Goal: Task Accomplishment & Management: Use online tool/utility

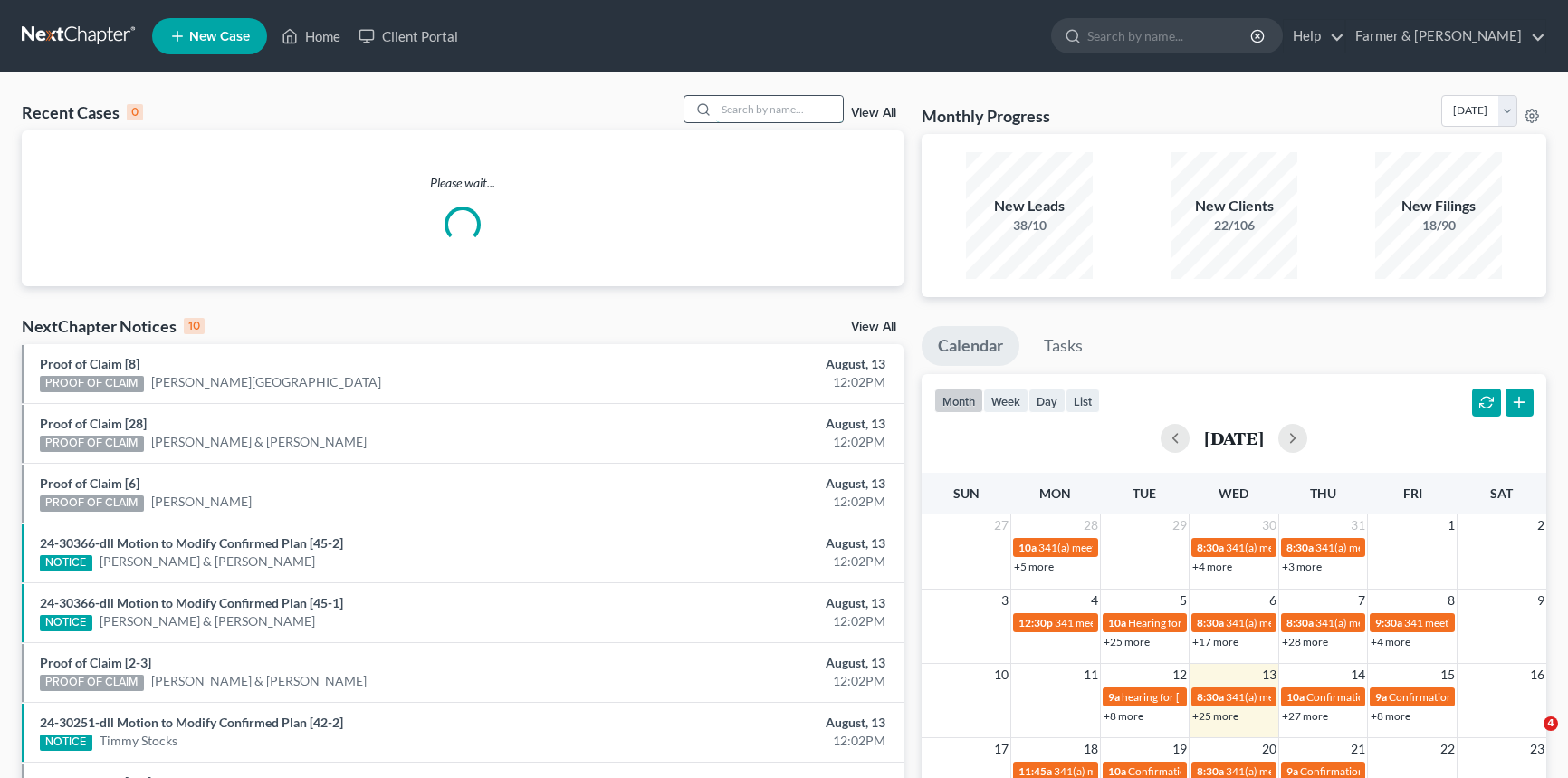
click at [761, 108] on input "search" at bounding box center [779, 108] width 126 height 26
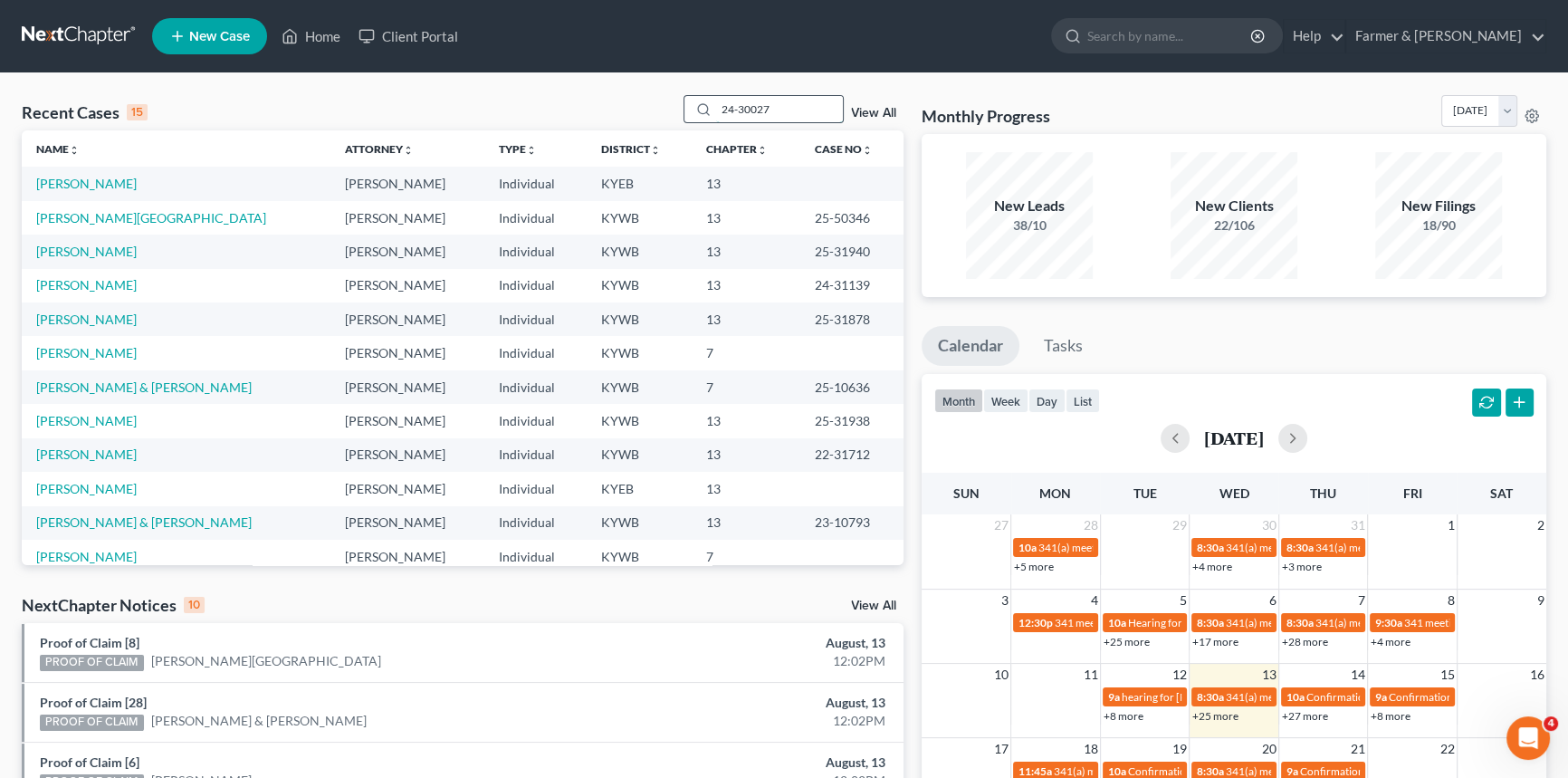
type input "24-30027"
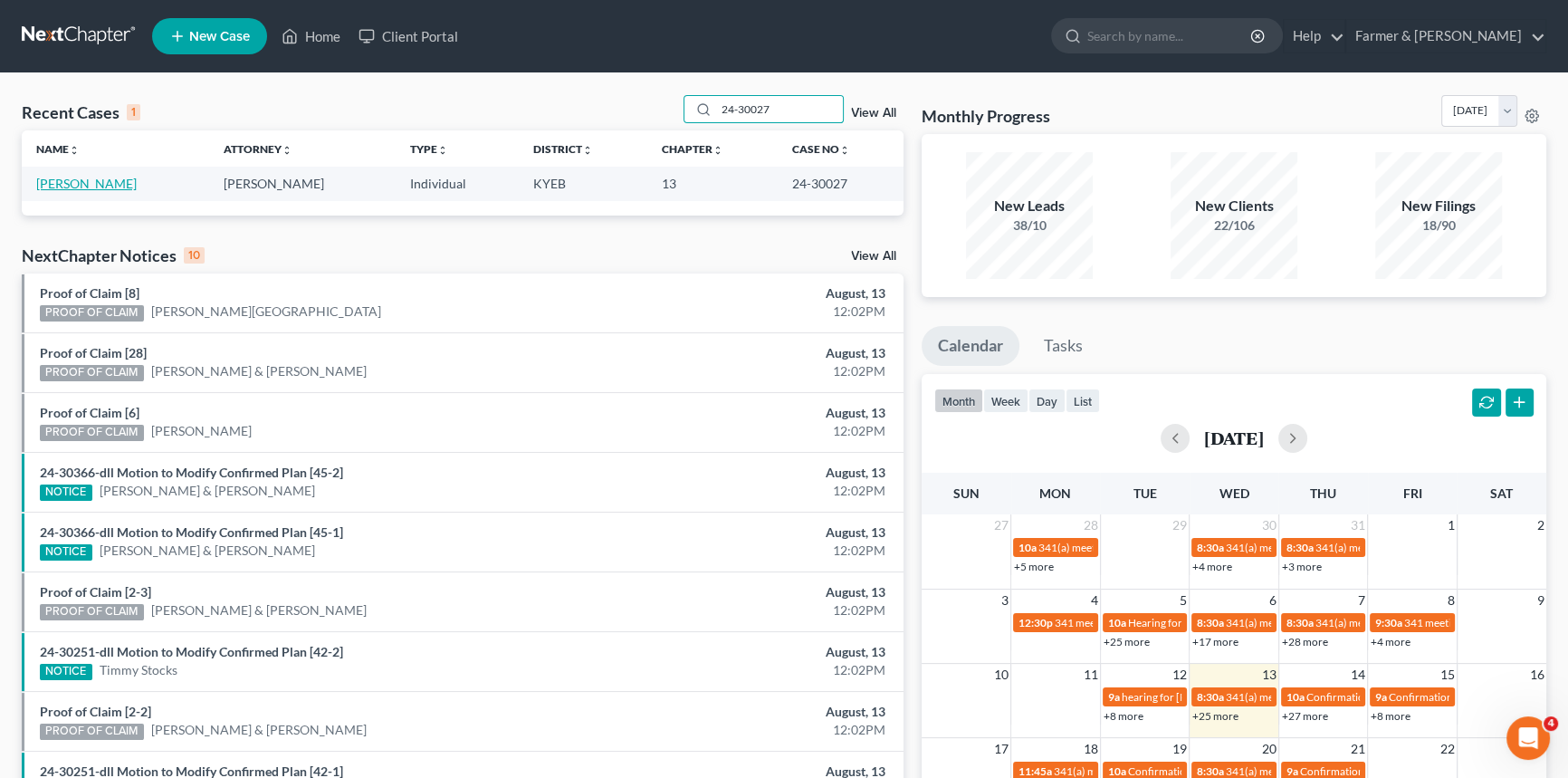
click at [82, 181] on link "[PERSON_NAME]" at bounding box center [87, 183] width 100 height 15
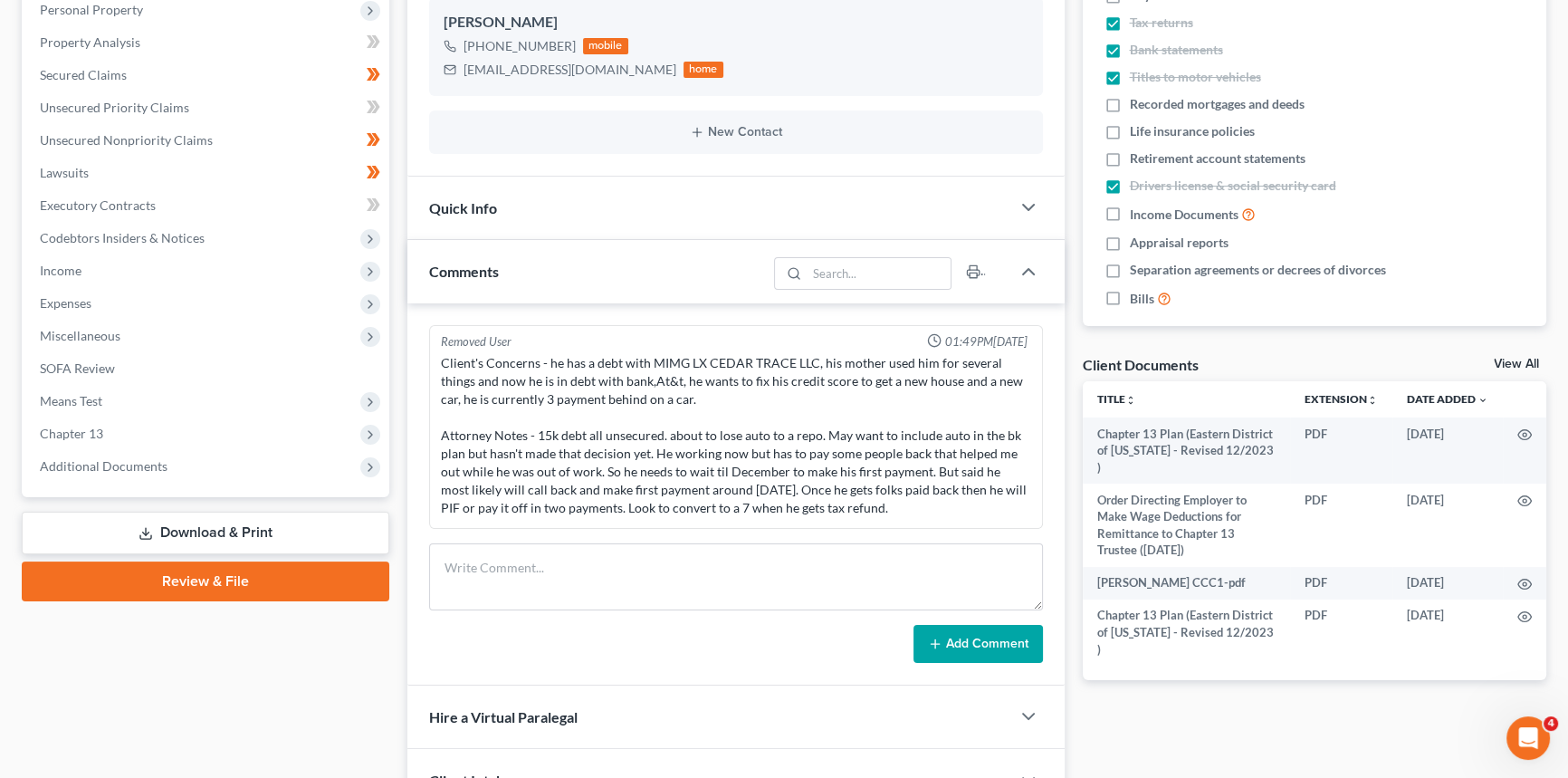
scroll to position [328, 0]
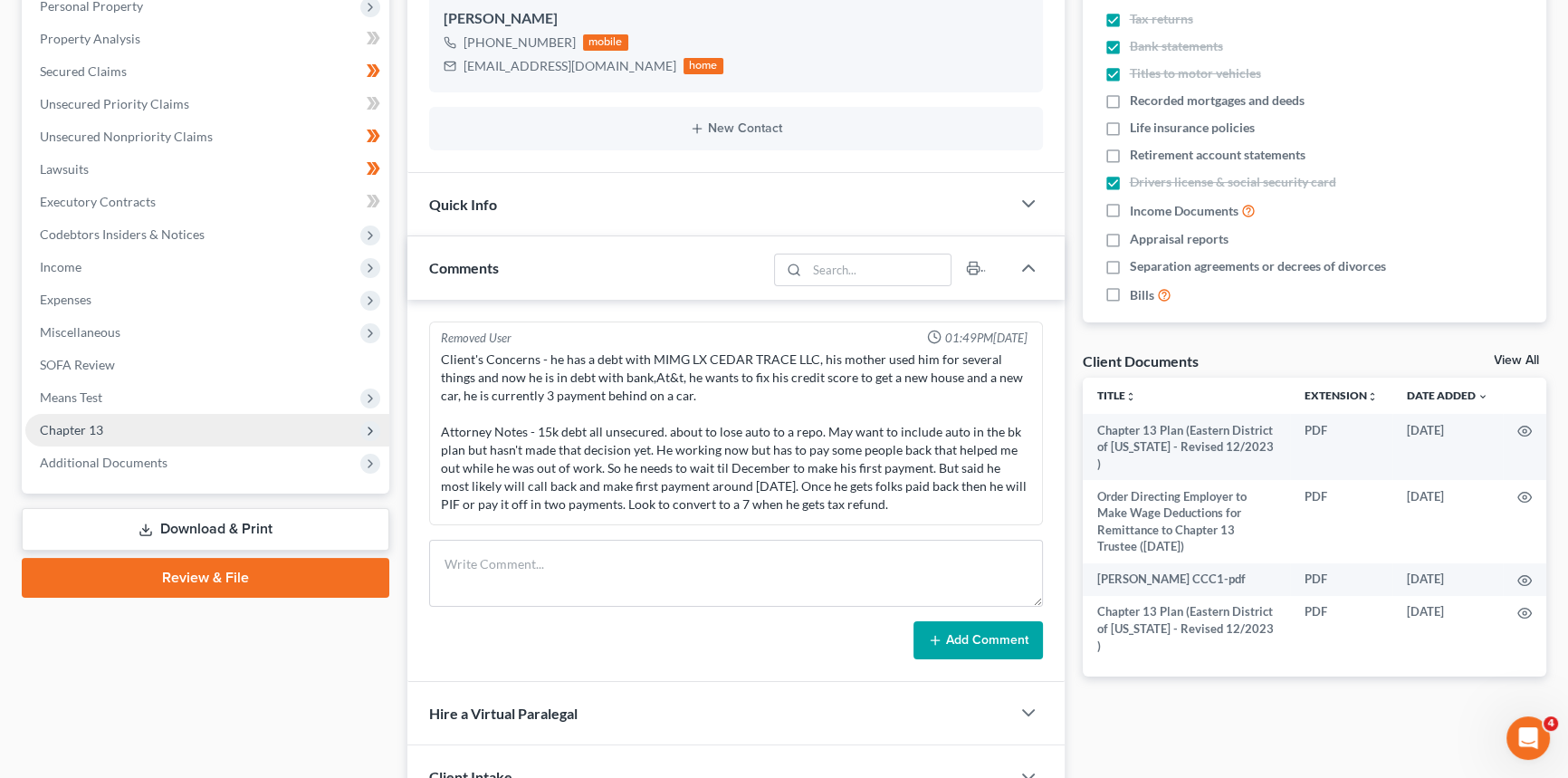
click at [219, 431] on span "Chapter 13" at bounding box center [207, 431] width 364 height 33
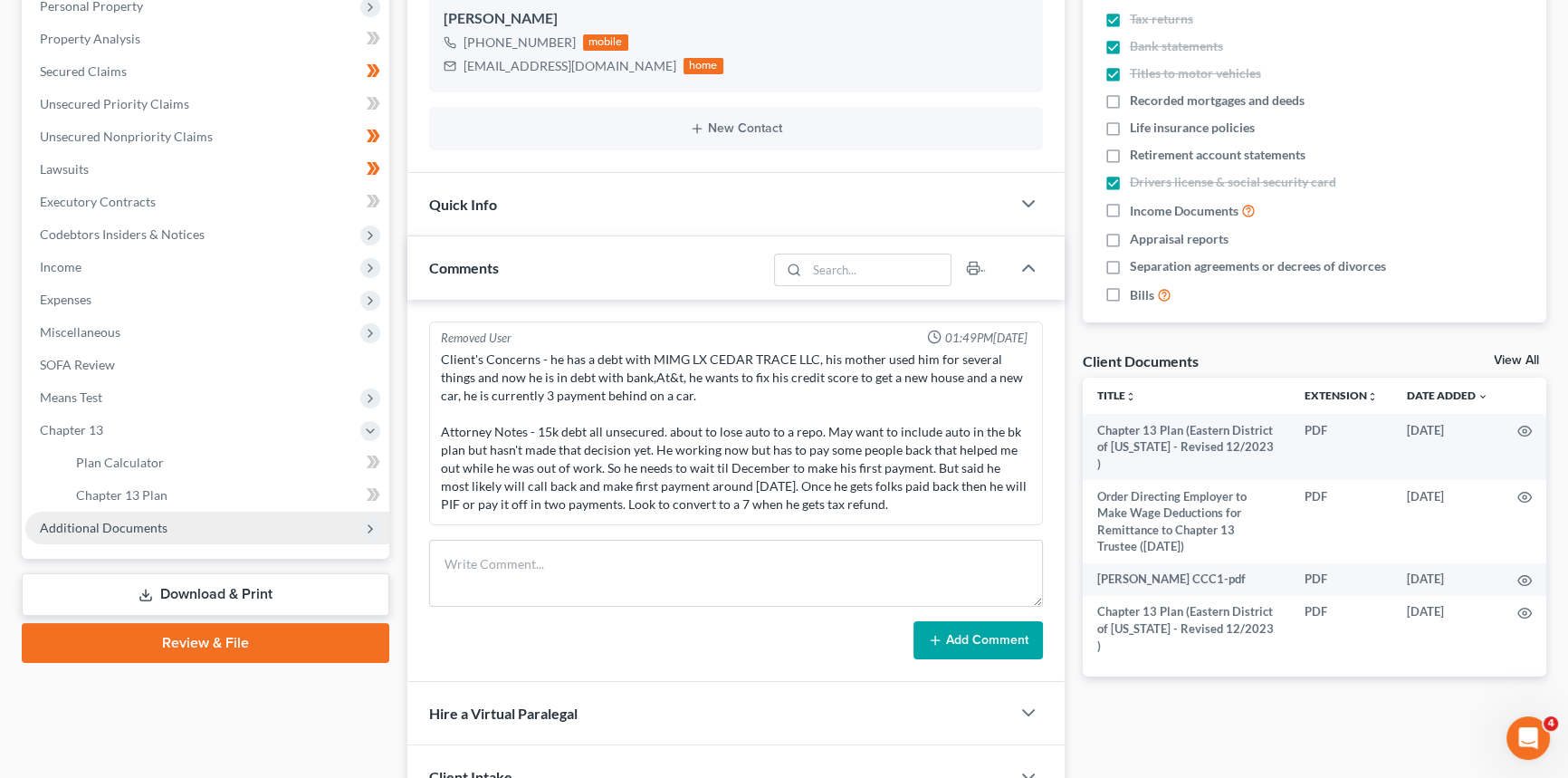
click at [150, 524] on span "Additional Documents" at bounding box center [103, 527] width 127 height 15
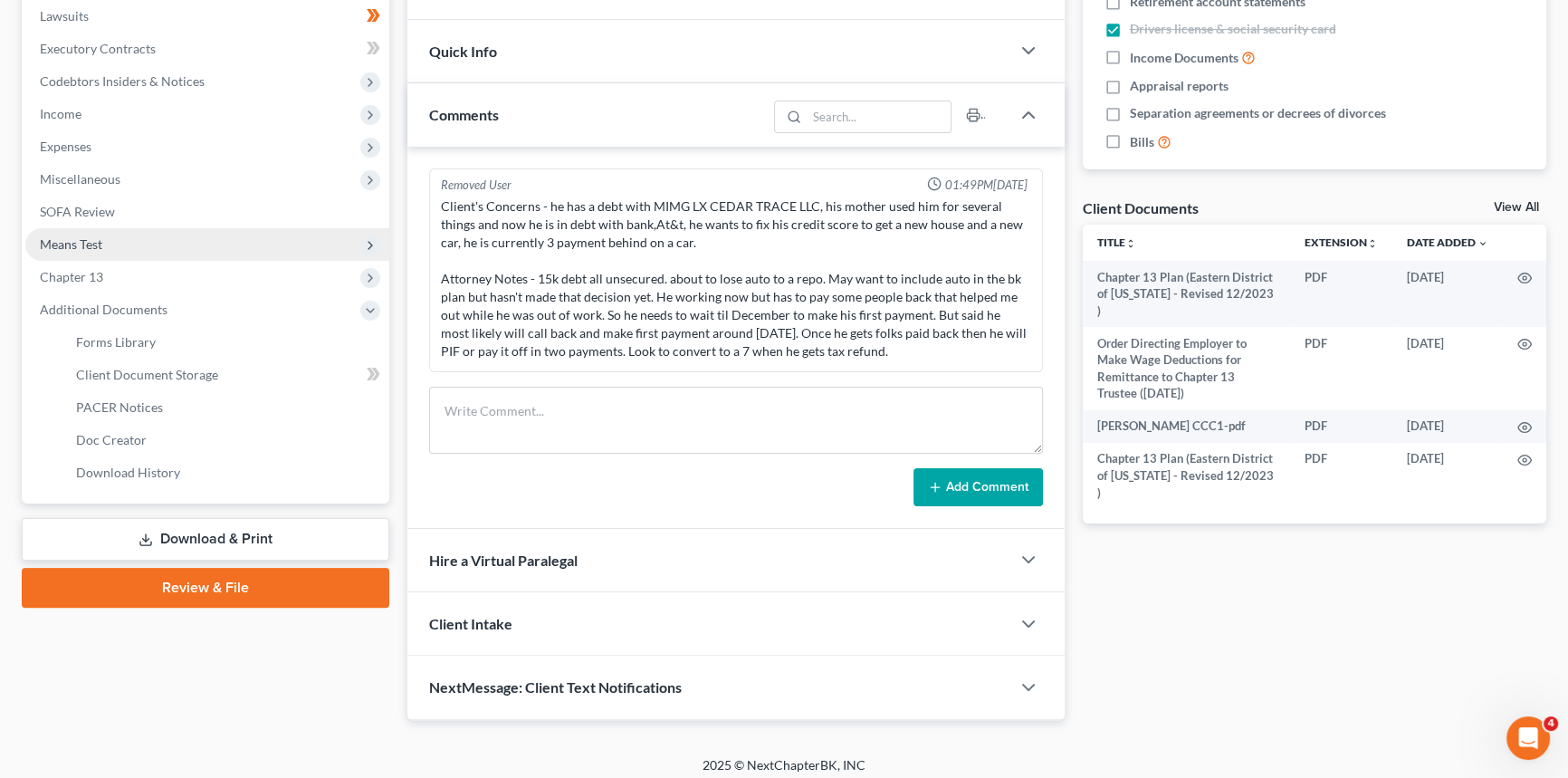
scroll to position [488, 0]
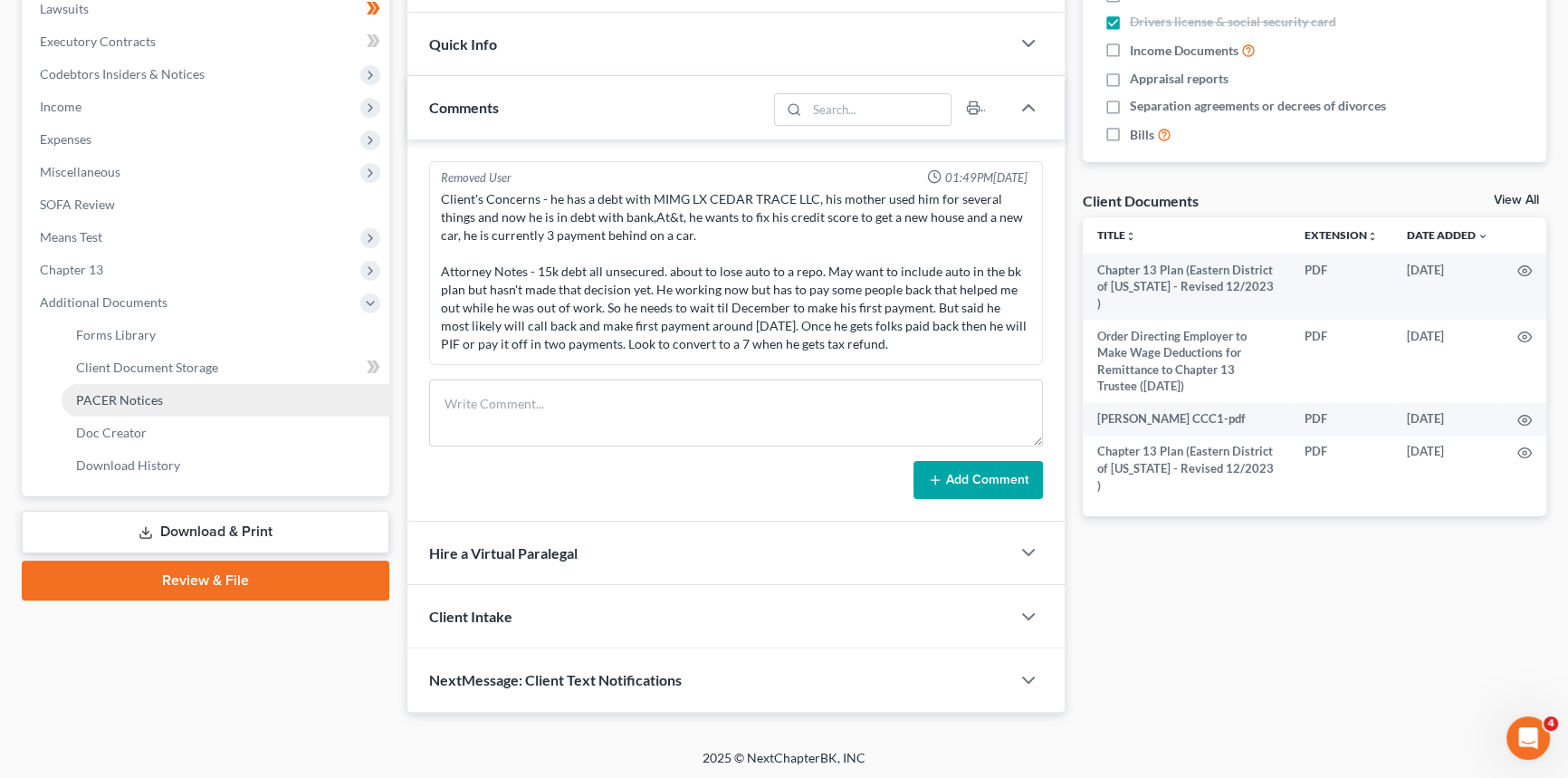
click at [147, 403] on span "PACER Notices" at bounding box center [120, 400] width 87 height 15
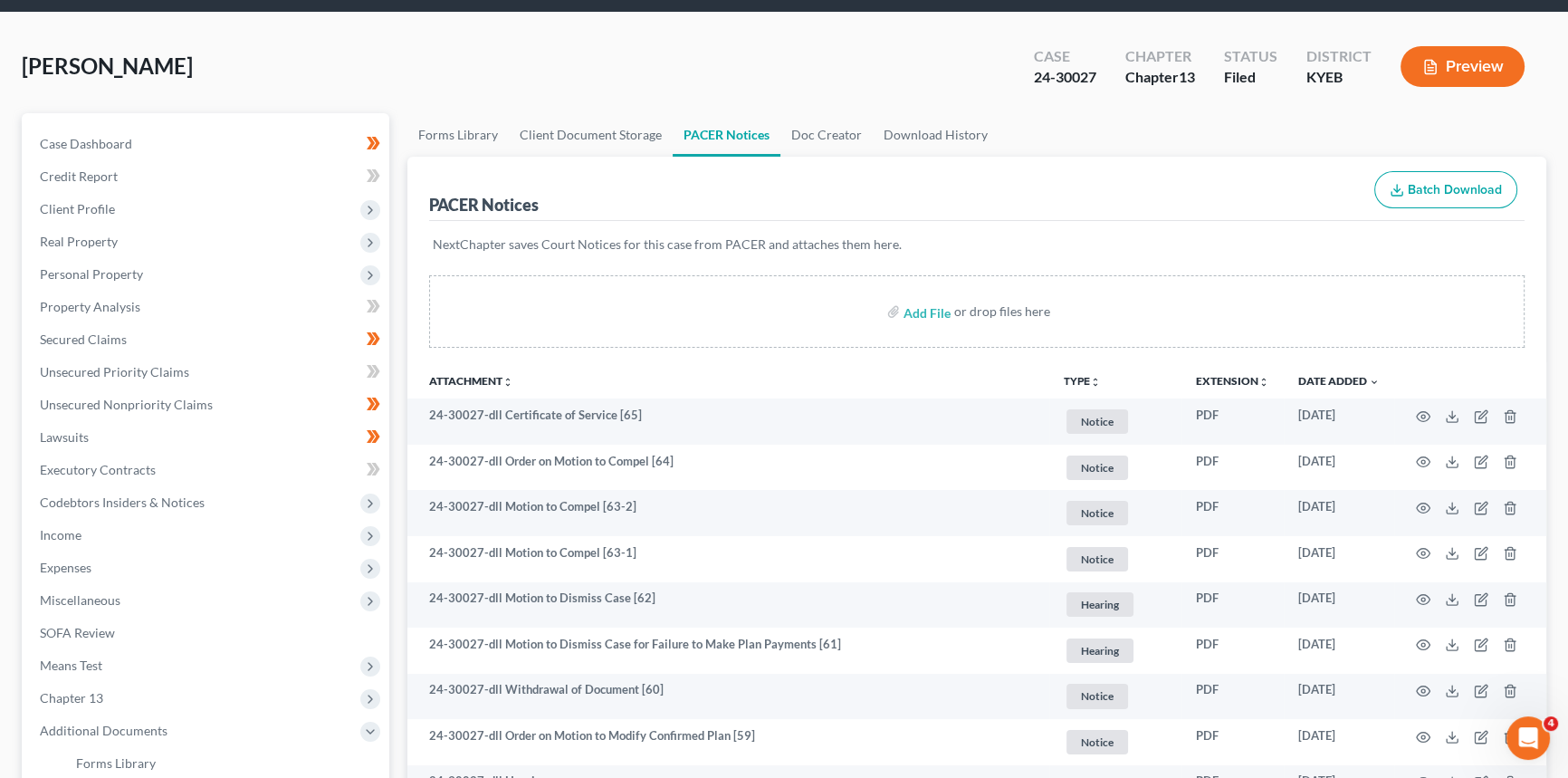
scroll to position [164, 0]
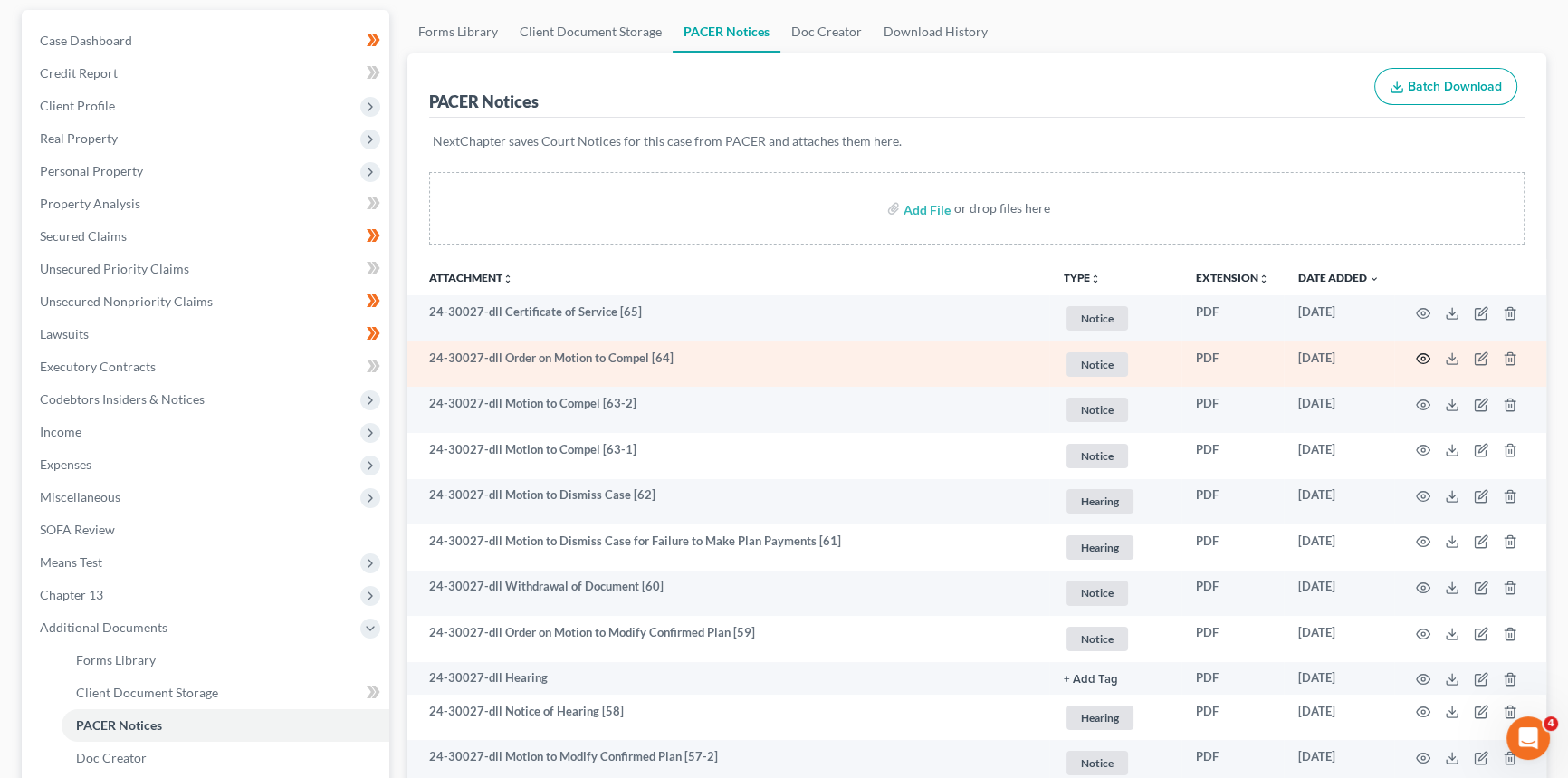
click at [1423, 353] on icon "button" at bounding box center [1423, 358] width 14 height 14
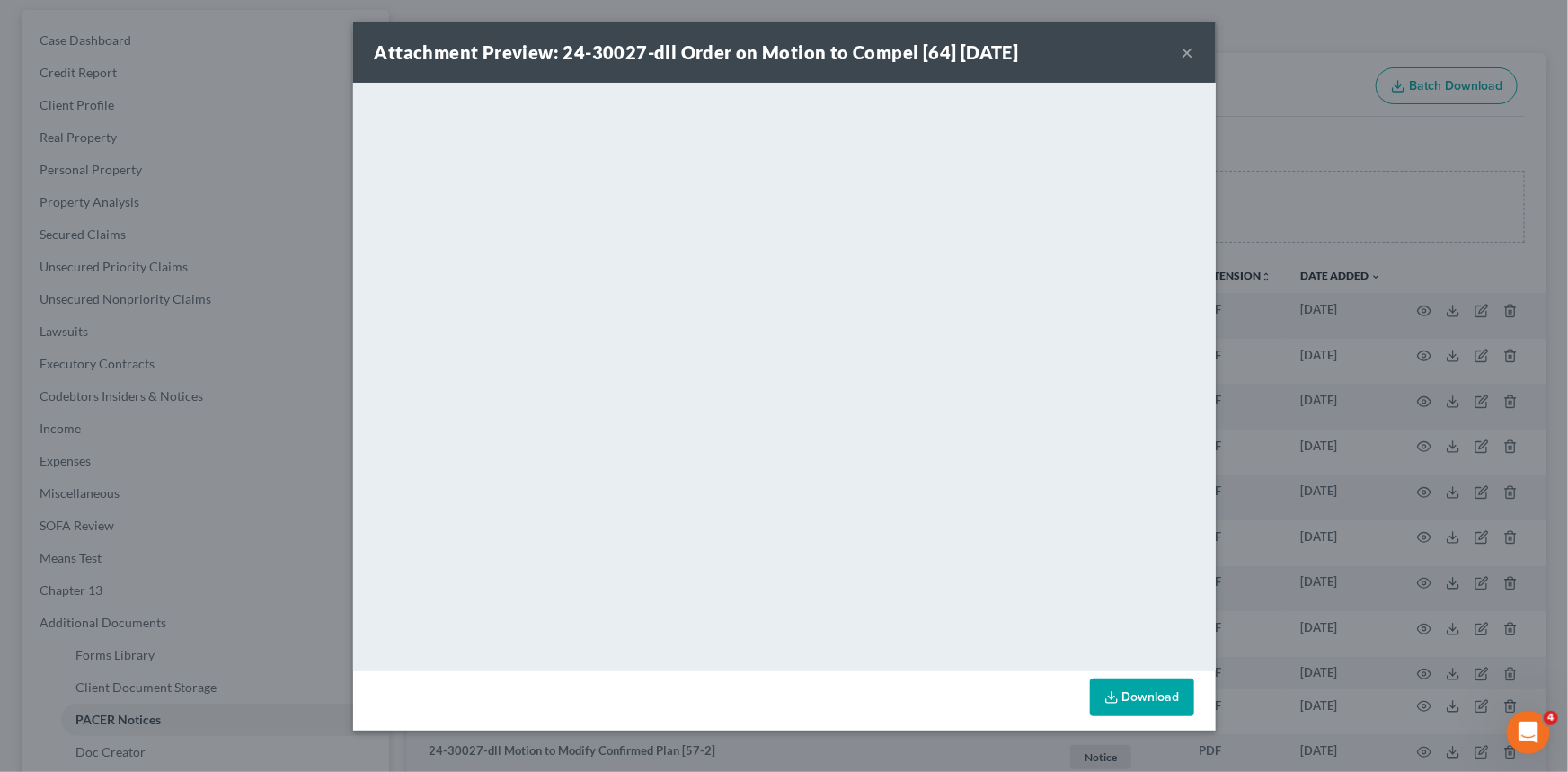
drag, startPoint x: 1185, startPoint y: 57, endPoint x: 13, endPoint y: 359, distance: 1210.3
click at [1185, 57] on button "×" at bounding box center [1188, 52] width 12 height 22
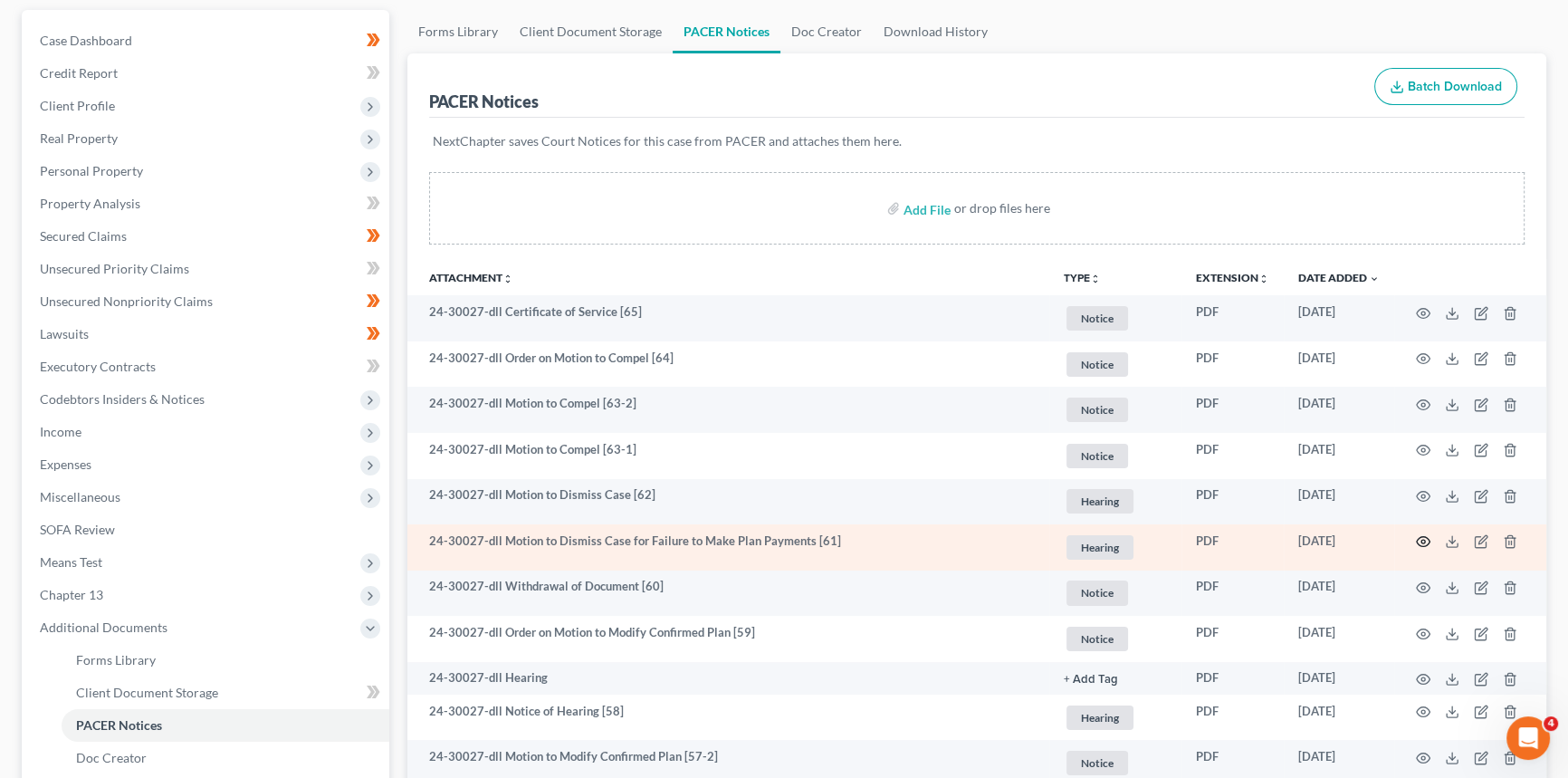
click at [1429, 541] on icon "button" at bounding box center [1424, 542] width 14 height 10
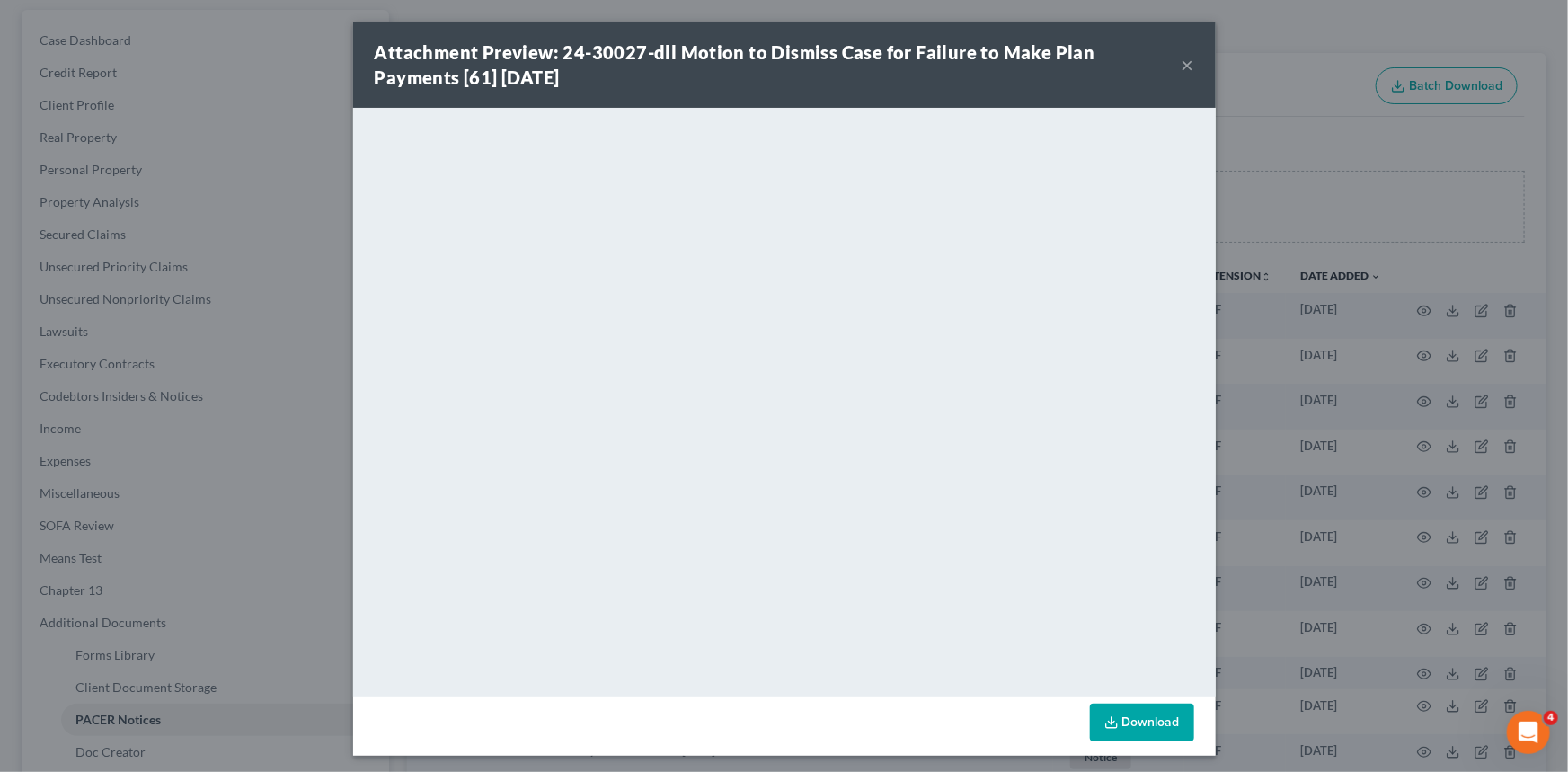
drag, startPoint x: 1184, startPoint y: 68, endPoint x: 1024, endPoint y: 114, distance: 166.5
click at [1184, 68] on button "×" at bounding box center [1188, 64] width 12 height 22
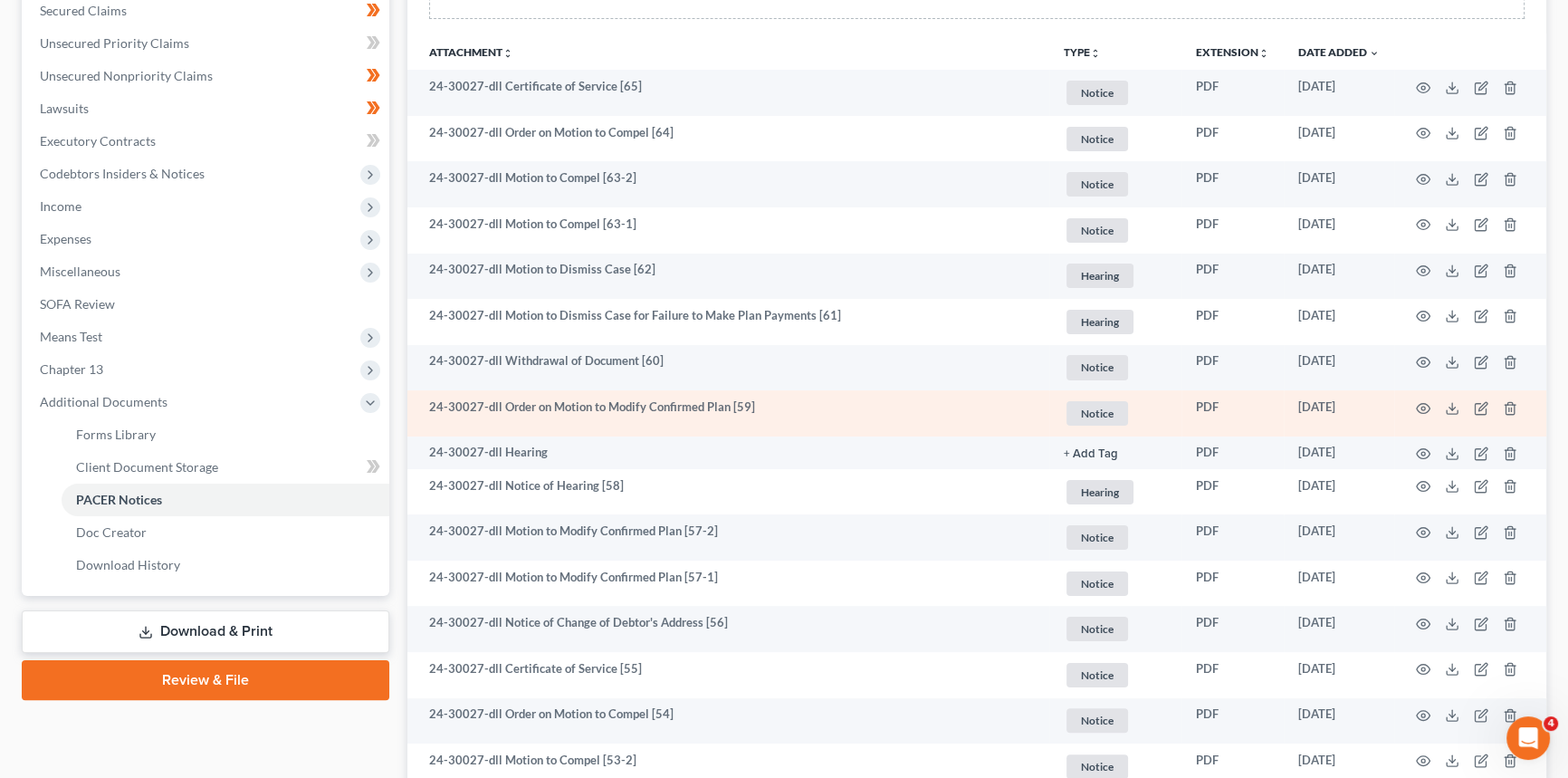
scroll to position [411, 0]
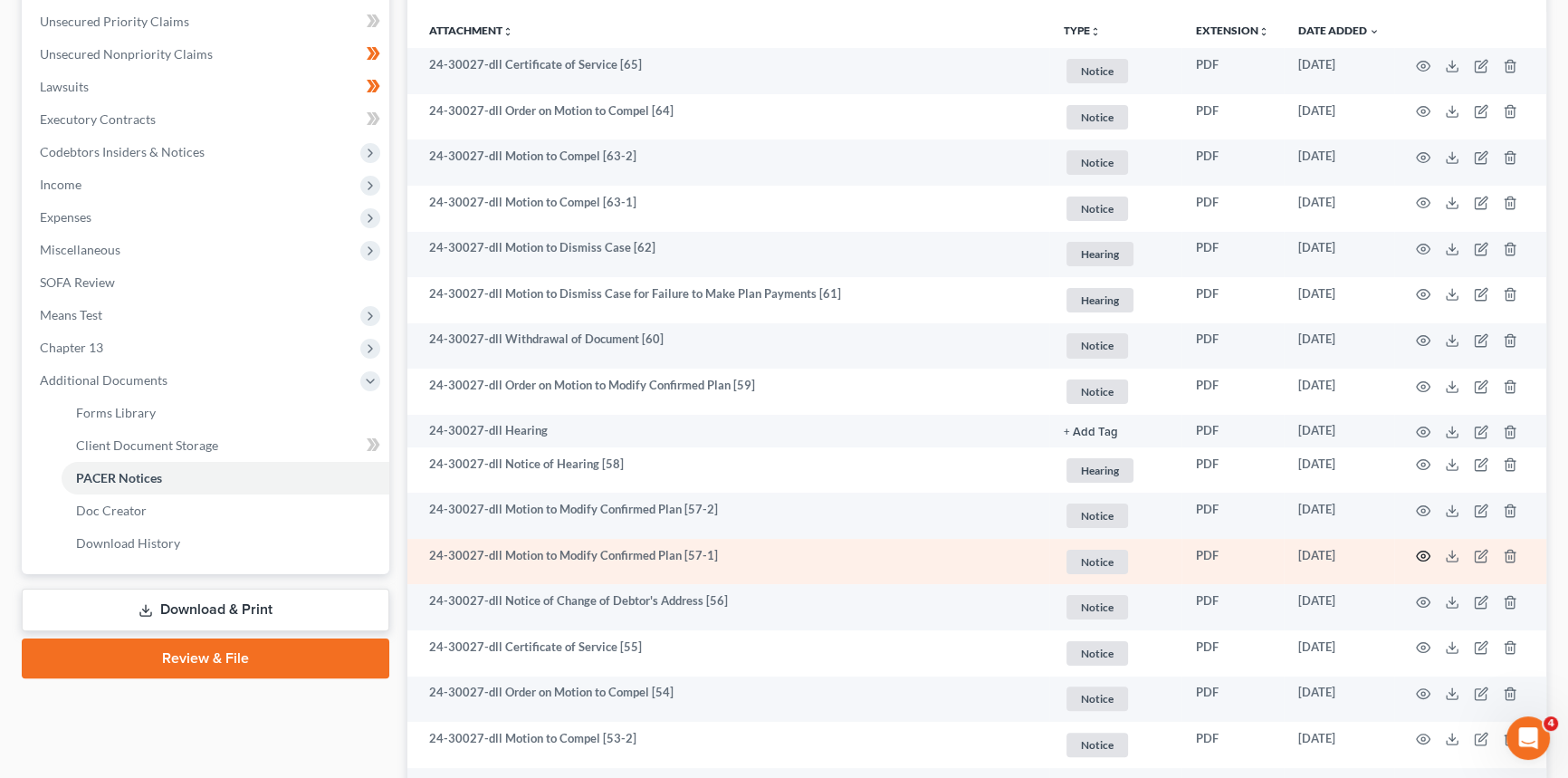
click at [1422, 554] on icon "button" at bounding box center [1423, 555] width 14 height 14
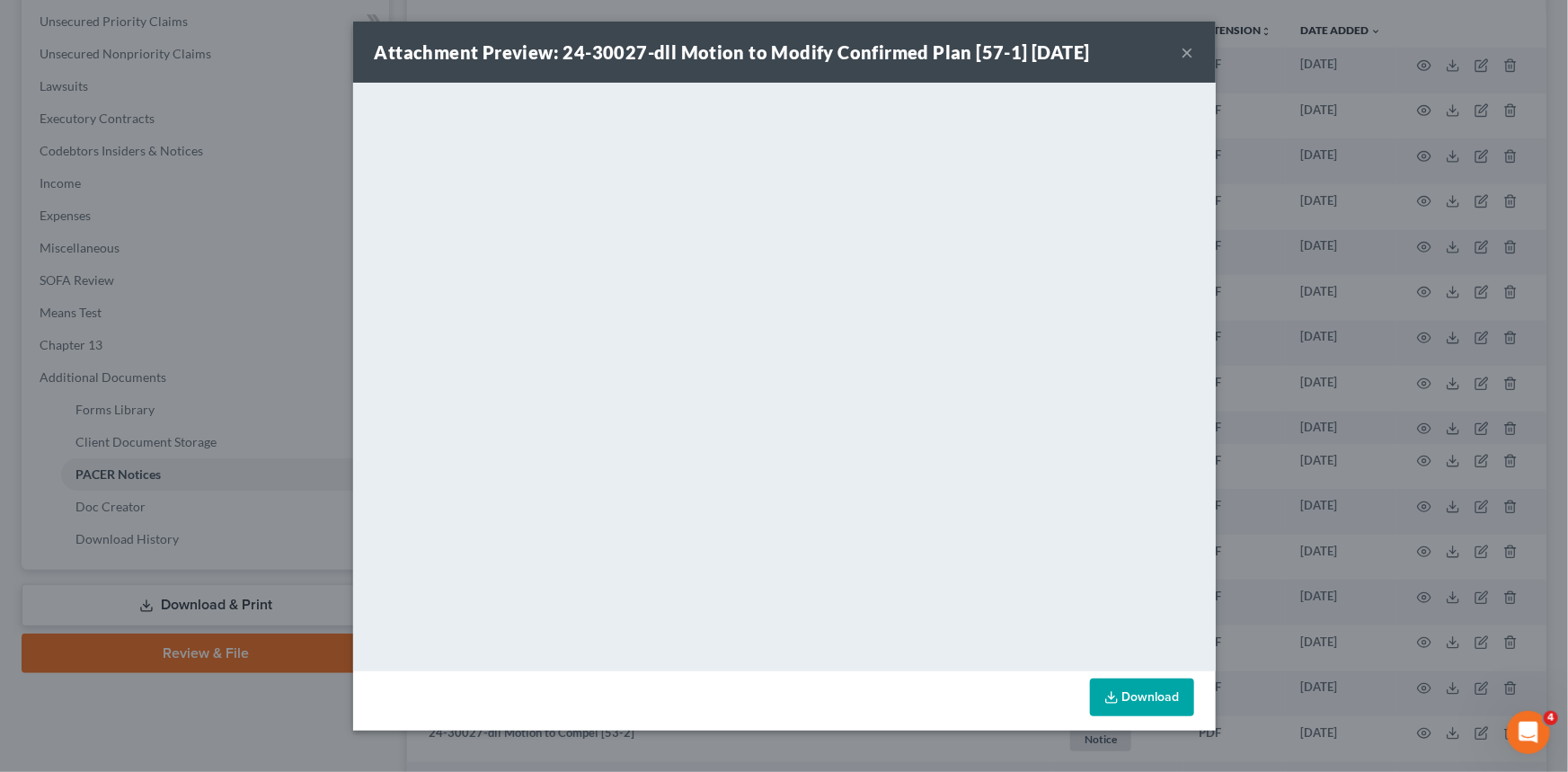
drag, startPoint x: 1187, startPoint y: 50, endPoint x: 1141, endPoint y: 91, distance: 61.6
click at [1187, 50] on button "×" at bounding box center [1188, 52] width 12 height 22
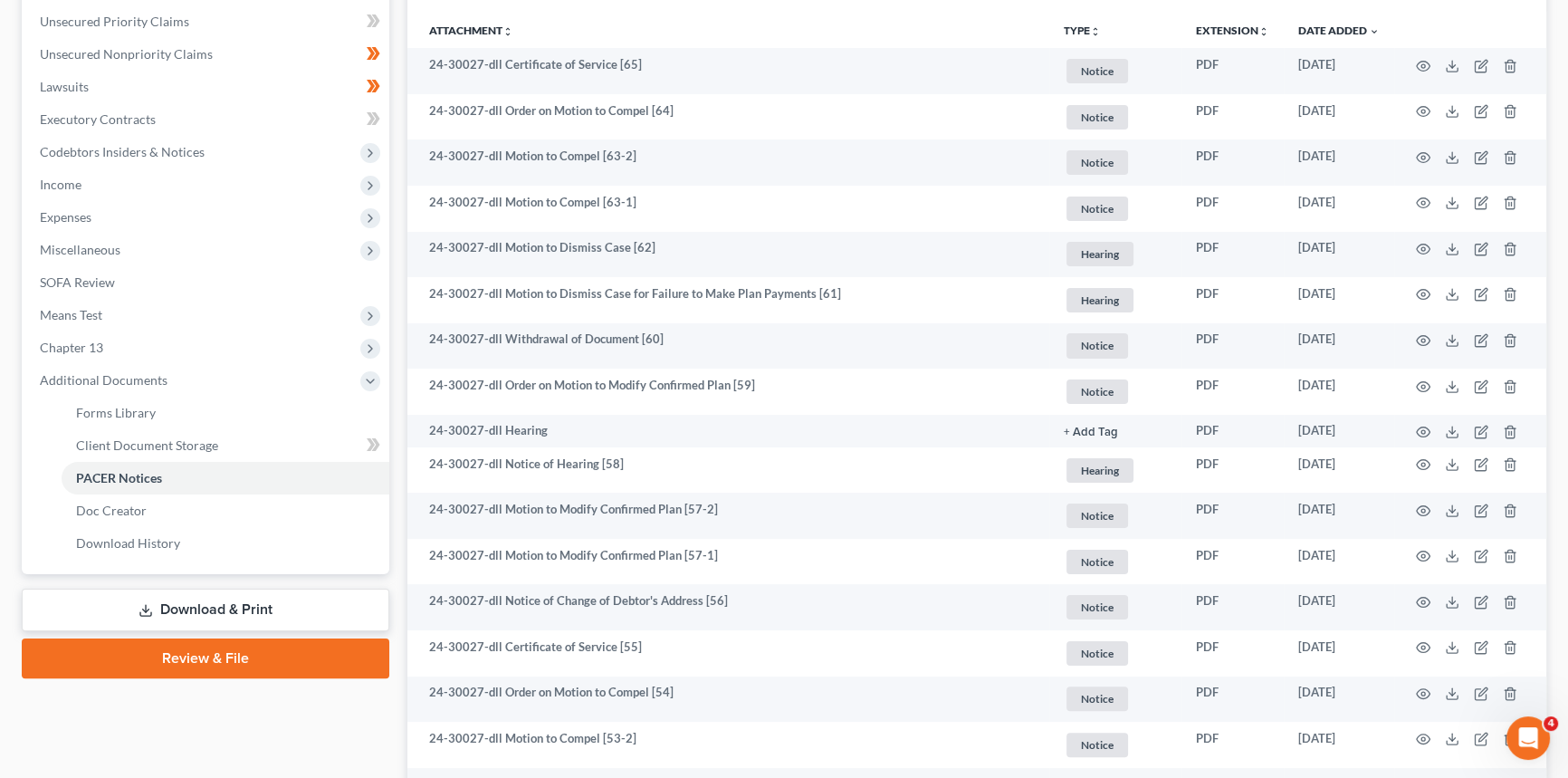
scroll to position [0, 0]
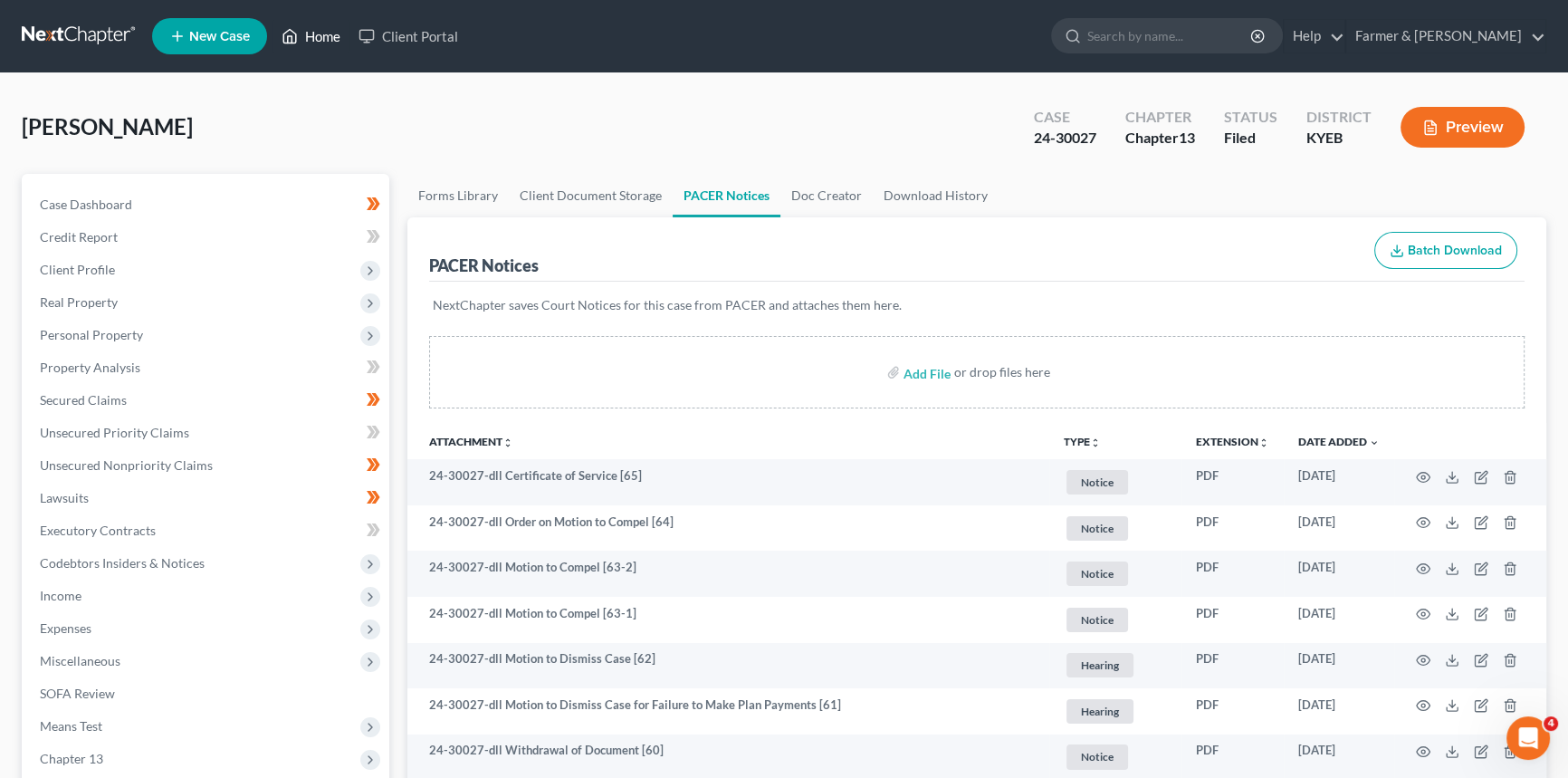
click at [315, 26] on link "Home" at bounding box center [311, 37] width 77 height 33
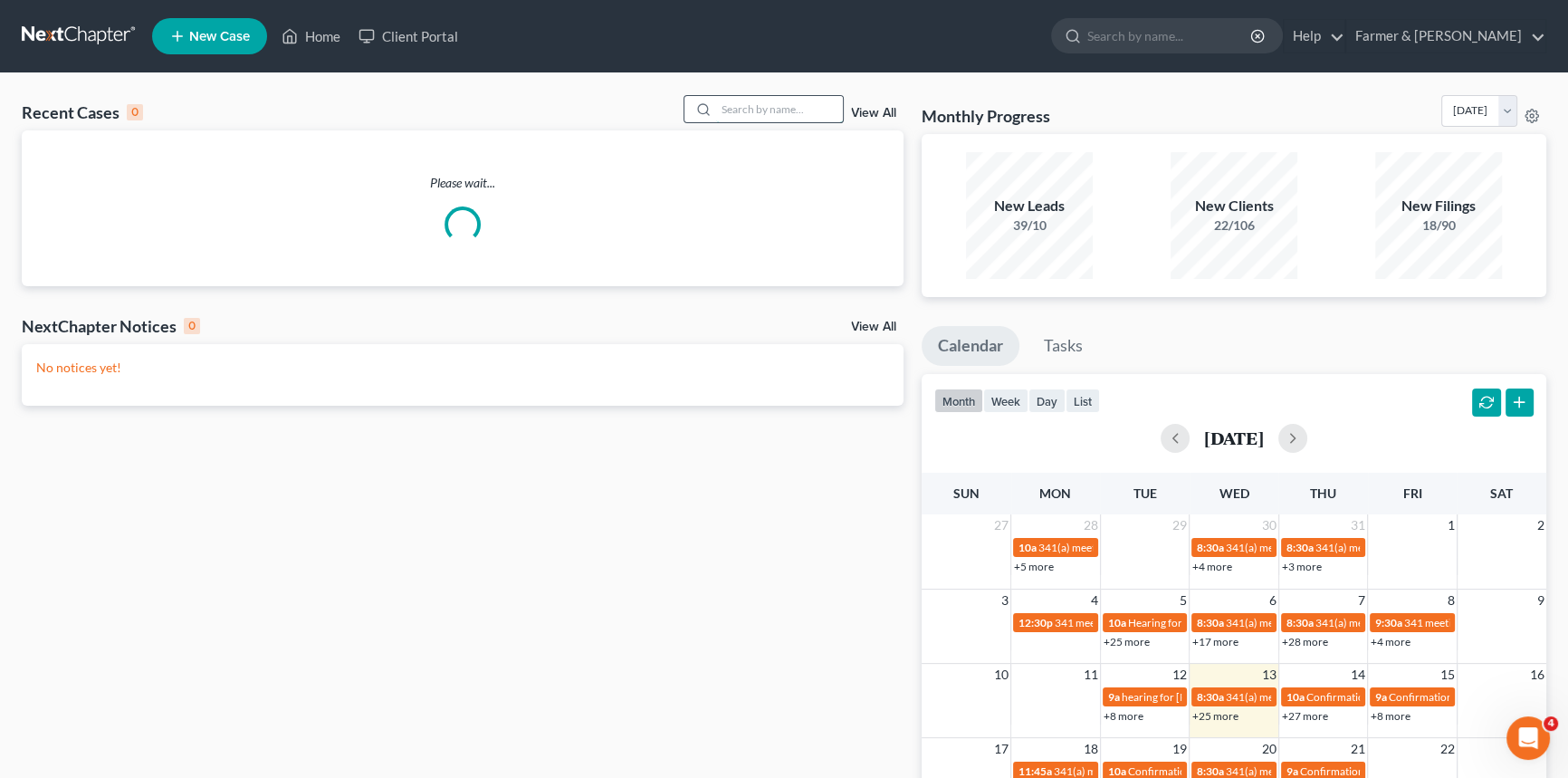
click at [763, 110] on input "search" at bounding box center [779, 108] width 126 height 26
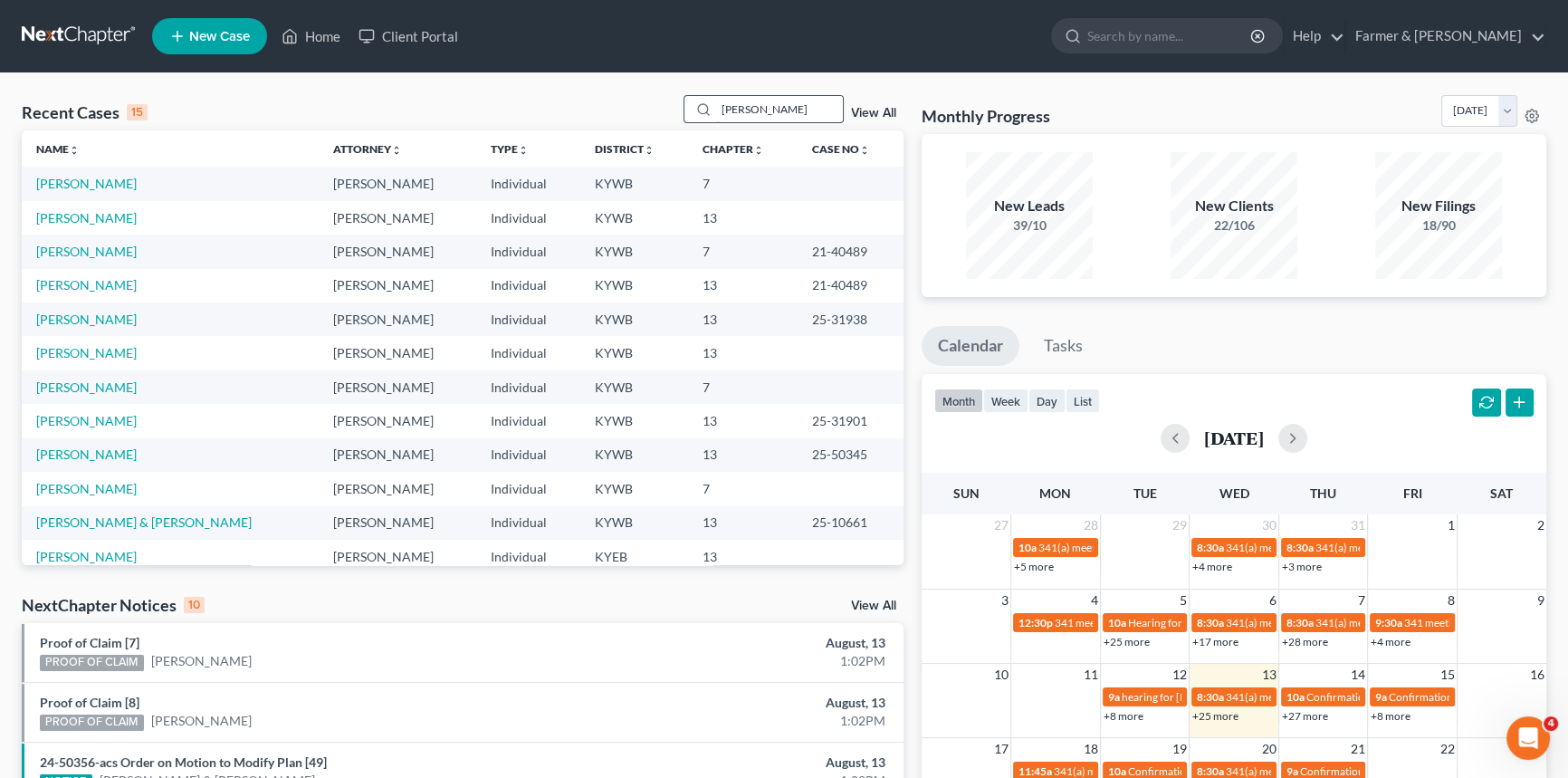
type input "[PERSON_NAME]"
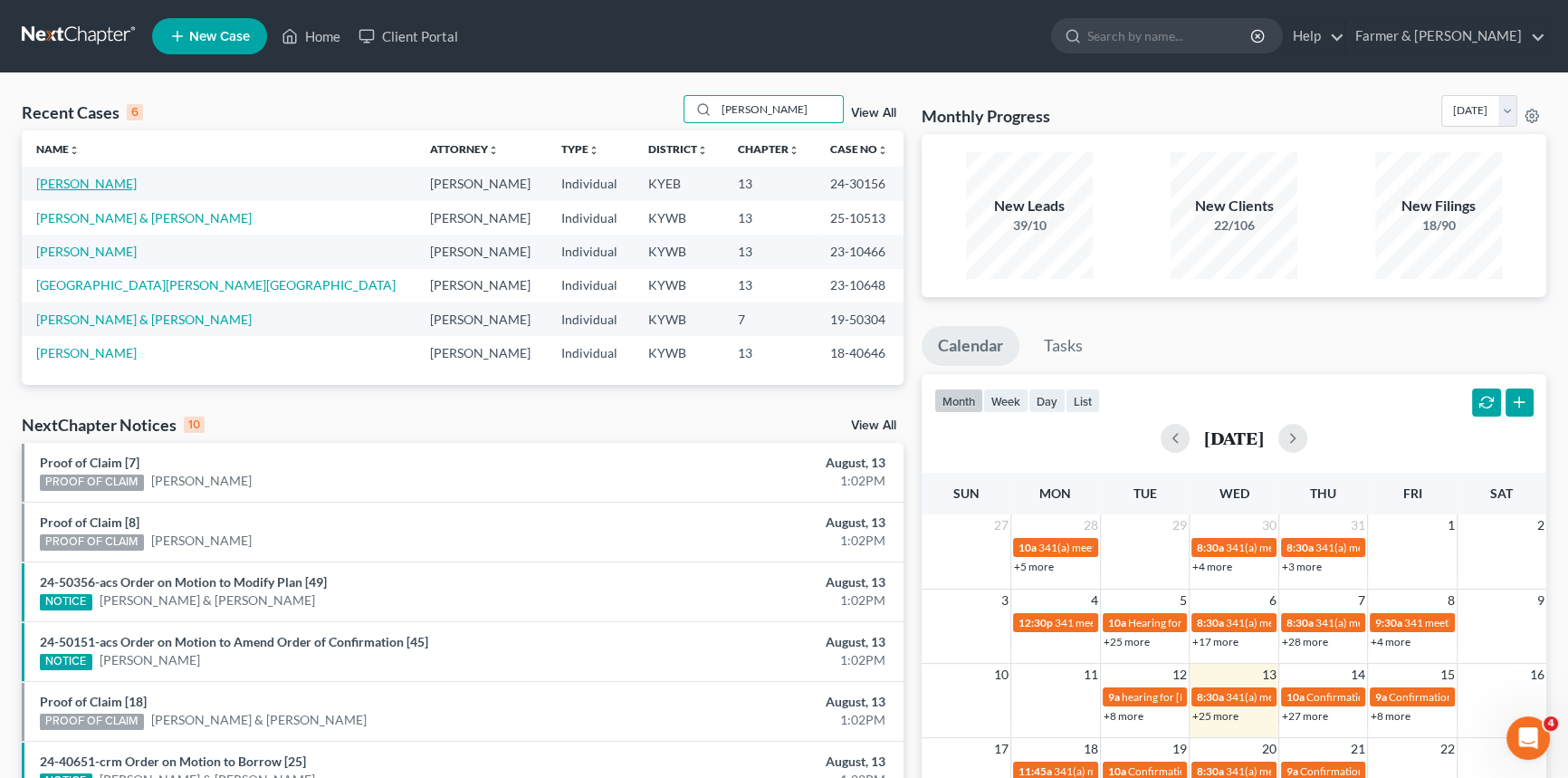
click at [105, 182] on link "[PERSON_NAME]" at bounding box center [87, 183] width 100 height 15
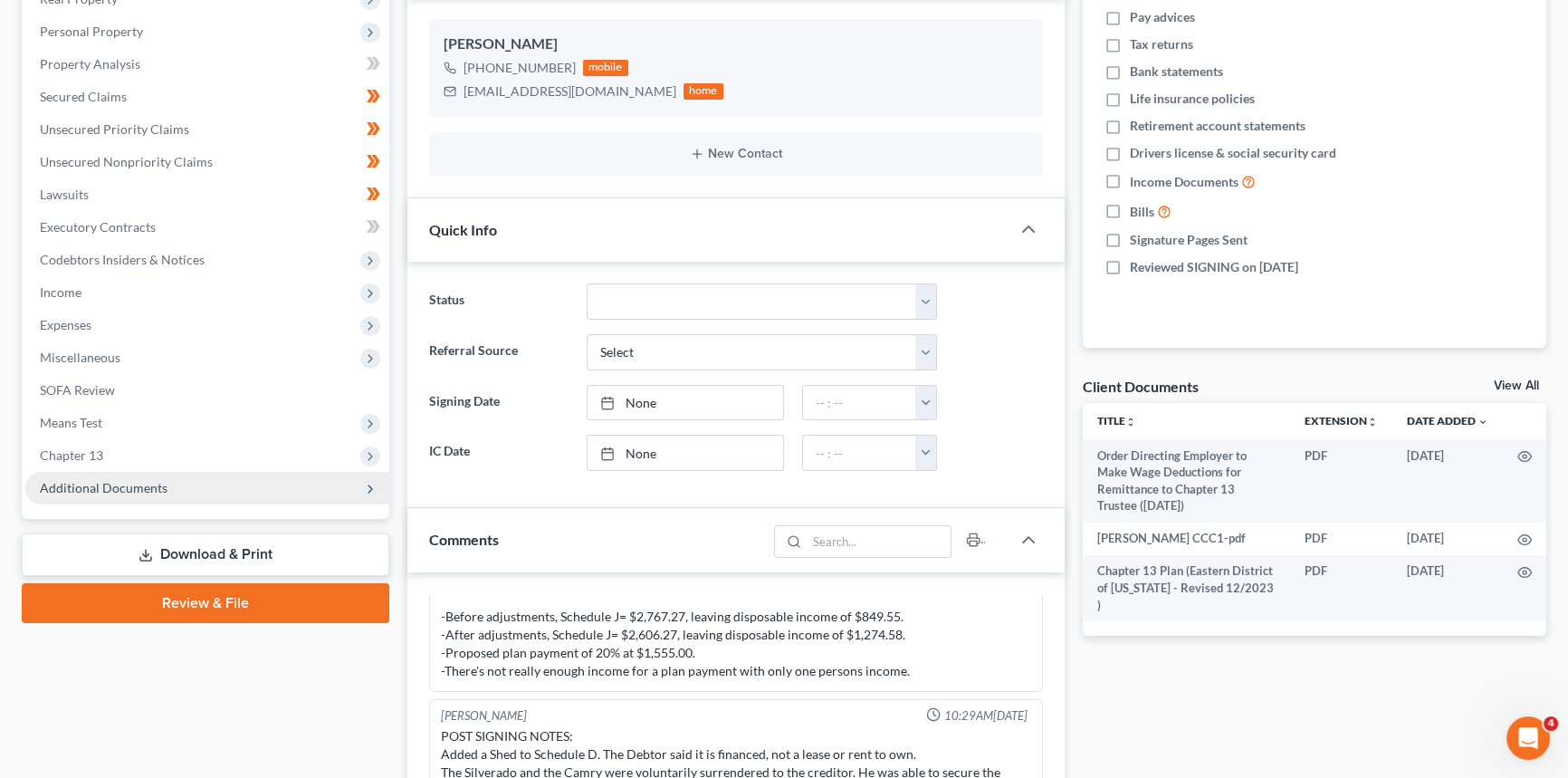
scroll to position [328, 0]
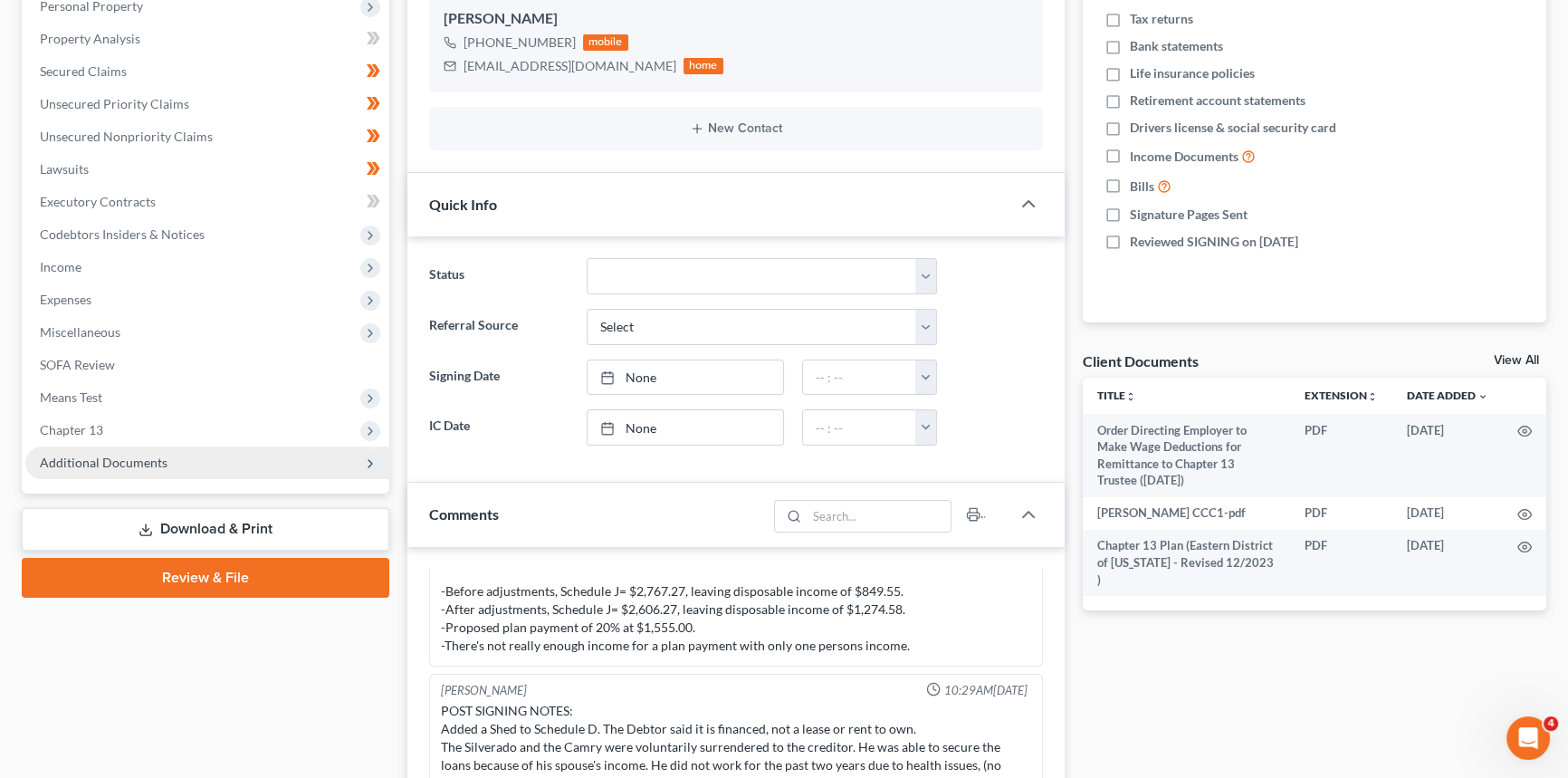
click at [125, 467] on span "Additional Documents" at bounding box center [103, 462] width 127 height 15
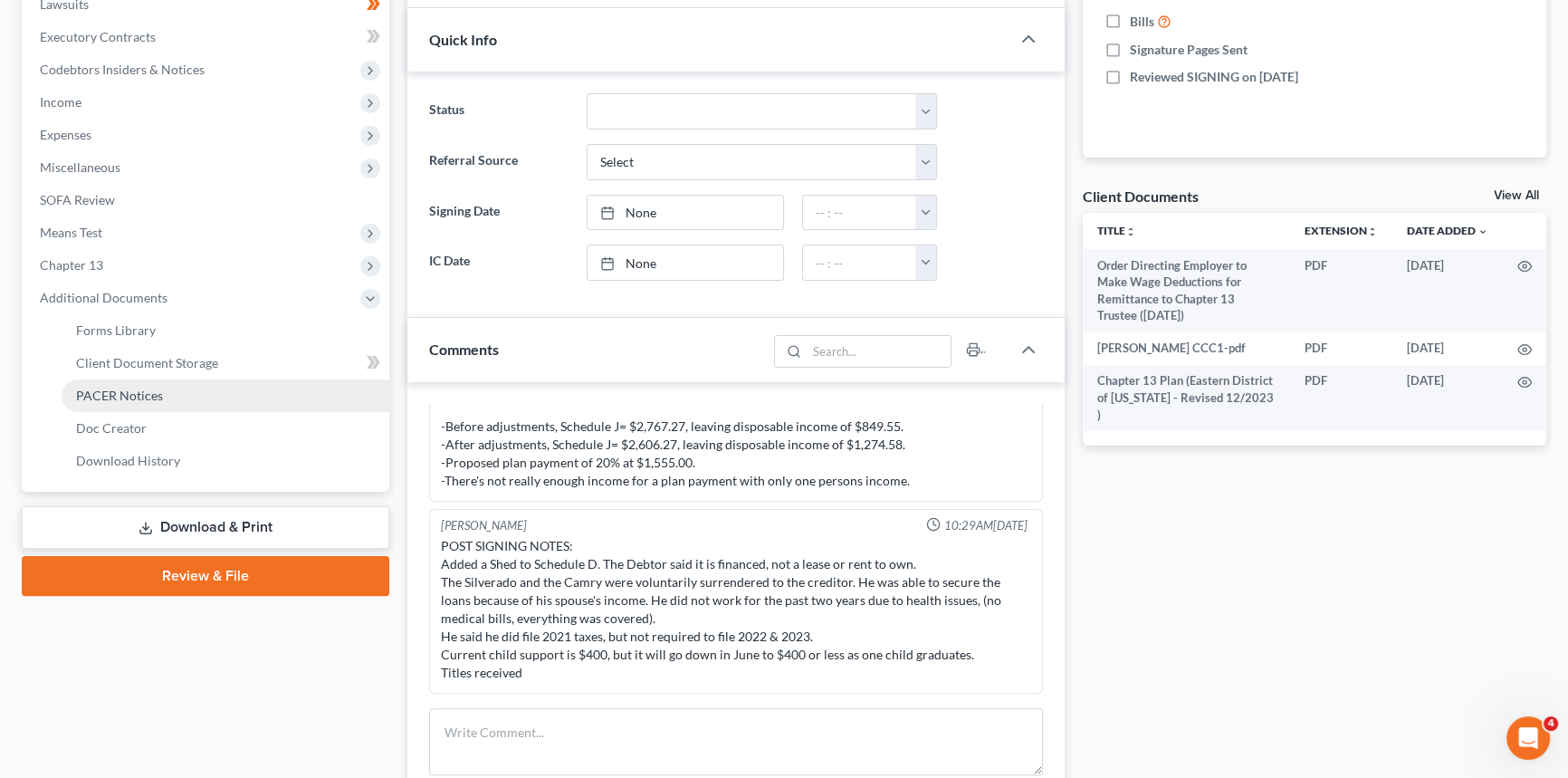
click at [139, 387] on span "PACER Notices" at bounding box center [120, 395] width 87 height 15
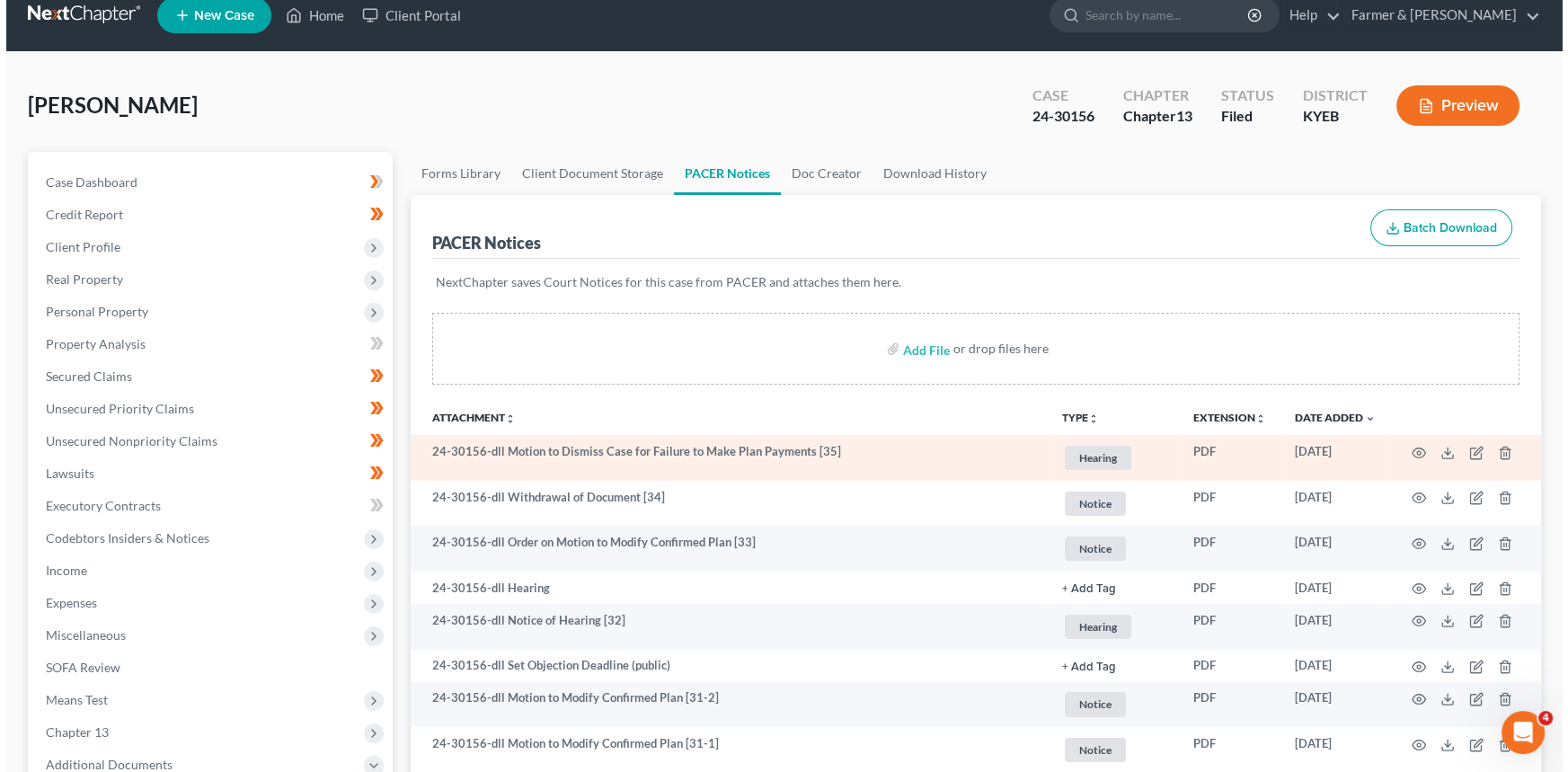
scroll to position [80, 0]
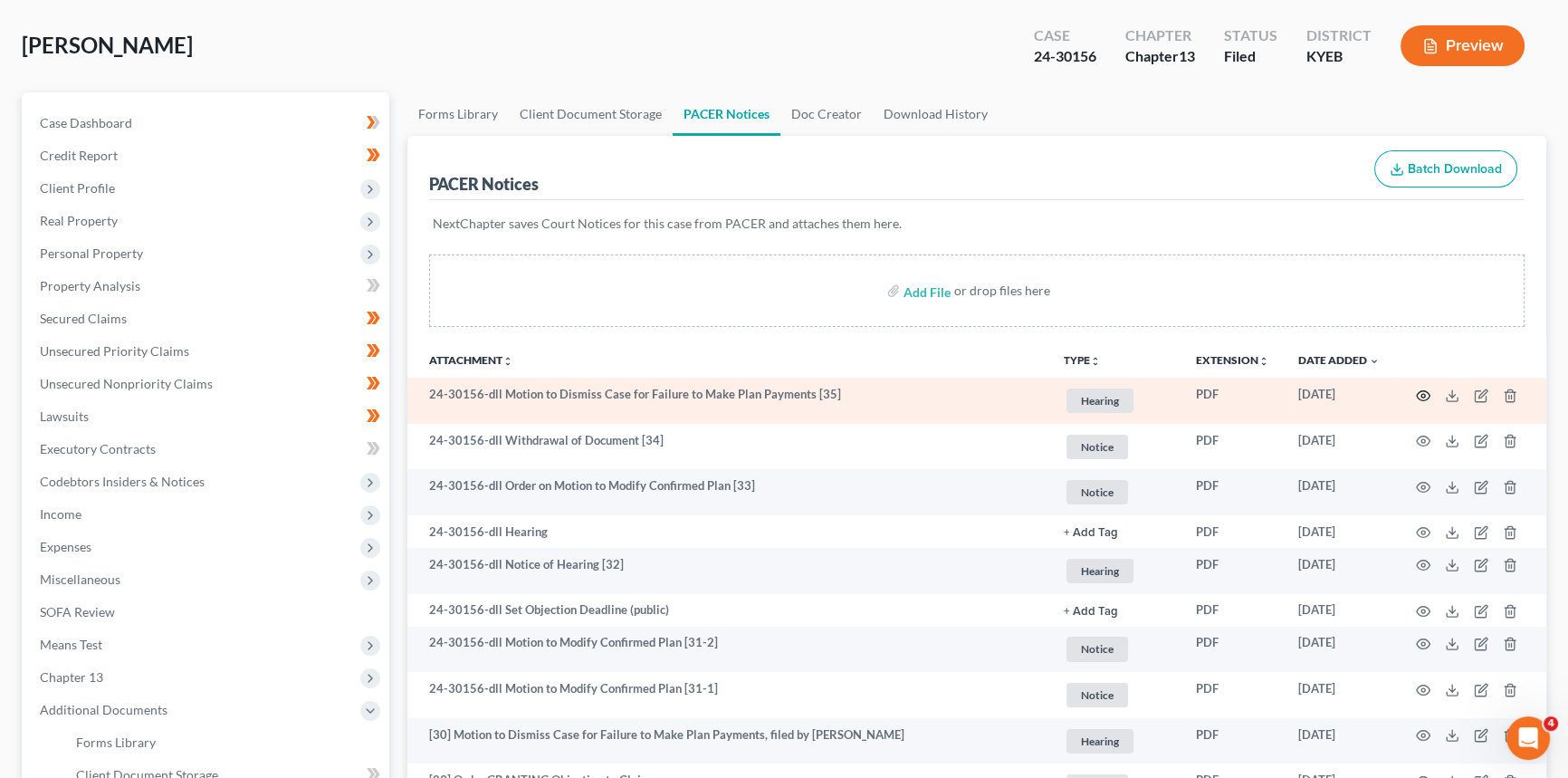
click at [1421, 393] on icon "button" at bounding box center [1423, 395] width 14 height 14
